Goal: Transaction & Acquisition: Purchase product/service

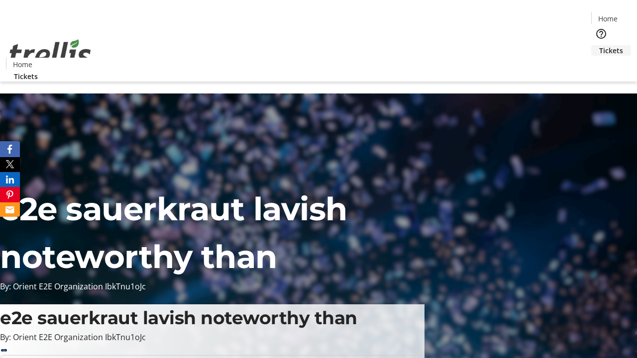
click at [599, 45] on span "Tickets" at bounding box center [611, 50] width 24 height 10
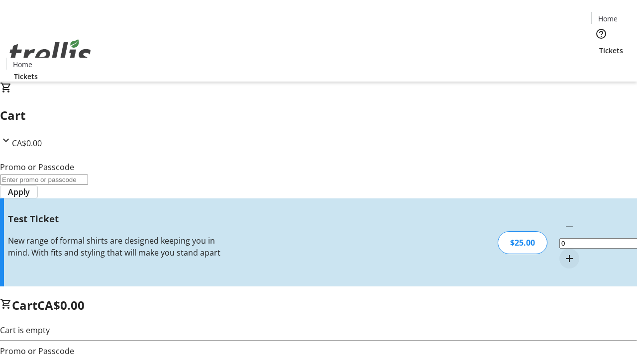
click at [563, 253] on mat-icon "Increment by one" at bounding box center [569, 259] width 12 height 12
type input "1"
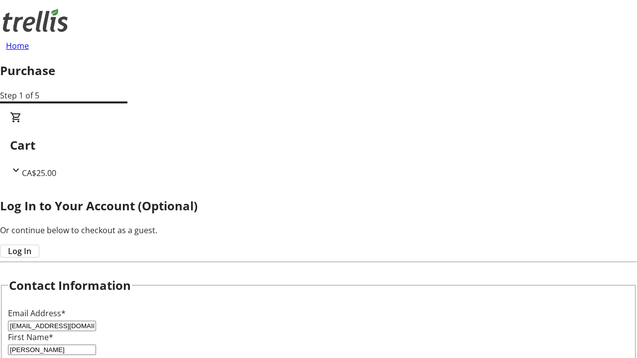
type input "[PERSON_NAME]"
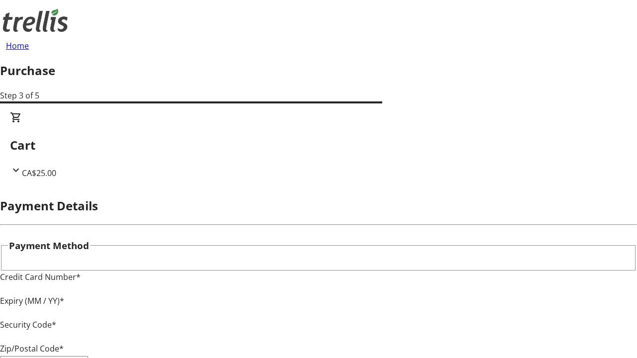
type input "V1Y 0C2"
